Goal: Information Seeking & Learning: Learn about a topic

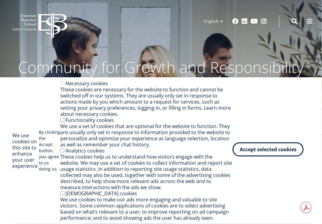
click at [258, 150] on button "Accept selected cookies" at bounding box center [267, 150] width 71 height 14
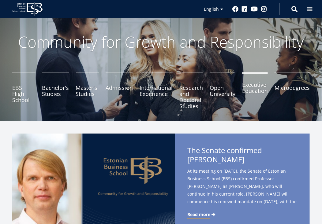
scroll to position [61, 0]
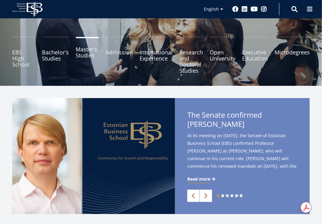
click at [86, 54] on link "Master's Studies" at bounding box center [87, 55] width 23 height 37
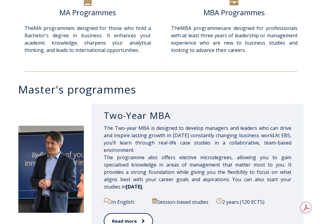
scroll to position [244, 0]
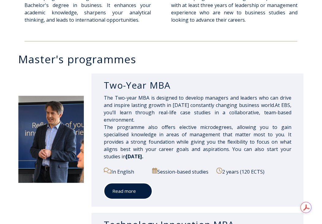
click at [131, 189] on link "Read more" at bounding box center [128, 191] width 49 height 17
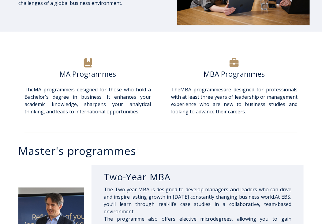
scroll to position [153, 0]
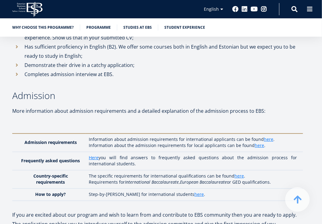
scroll to position [1905, 0]
